Goal: Find specific page/section: Find specific page/section

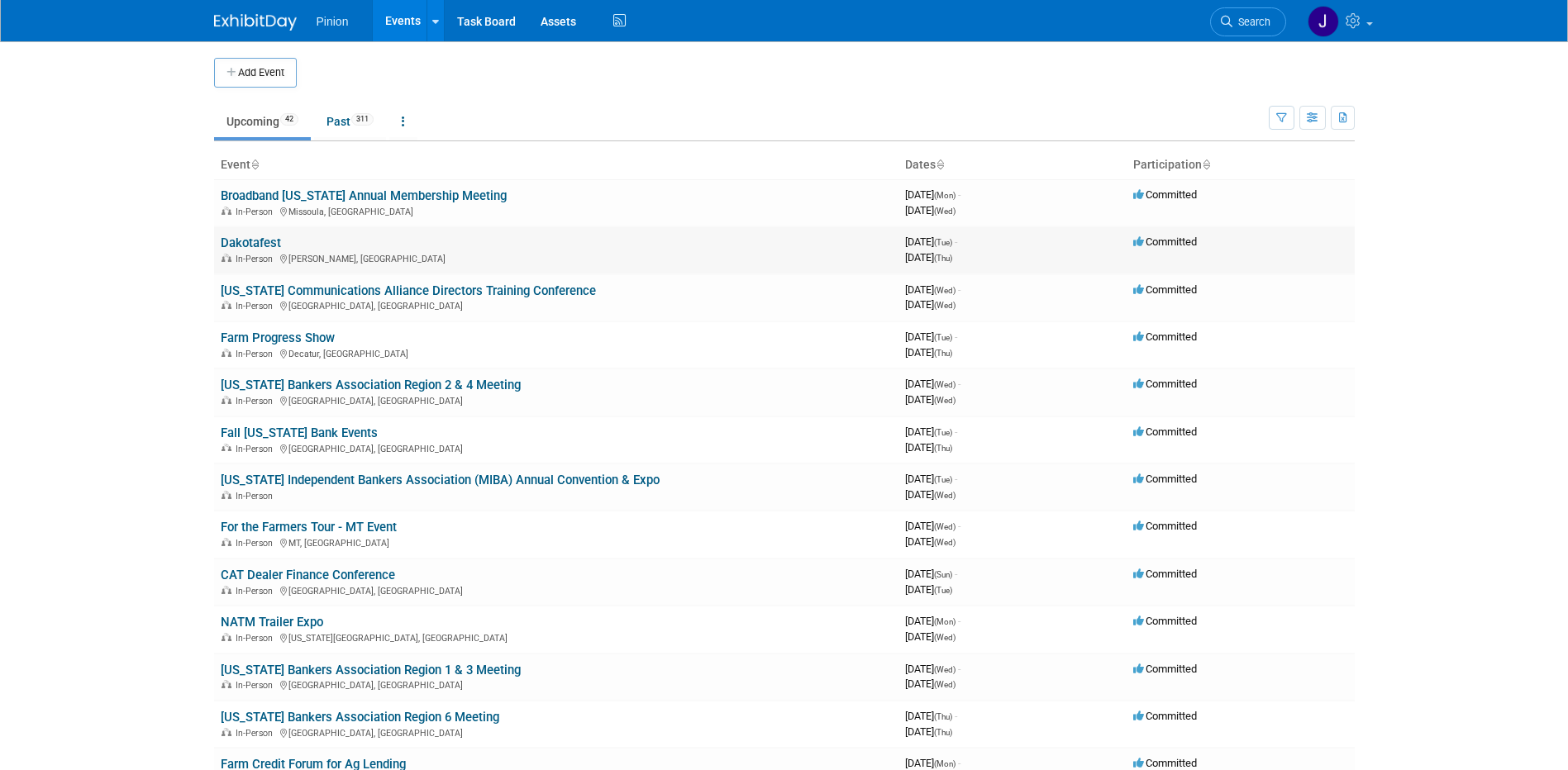
click at [264, 237] on link "Dakotafest" at bounding box center [251, 243] width 61 height 15
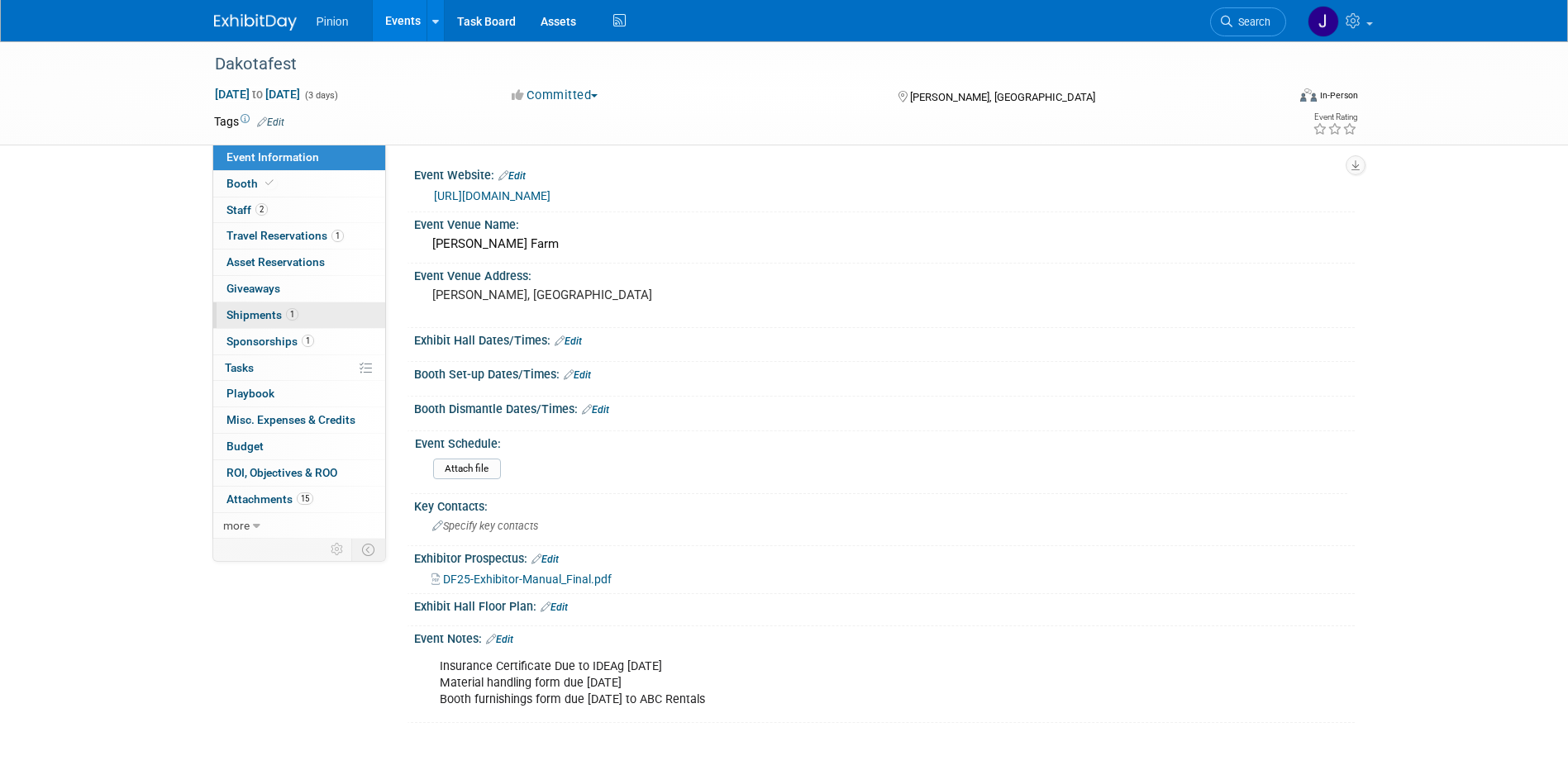
click at [317, 312] on link "1 Shipments 1" at bounding box center [299, 315] width 172 height 26
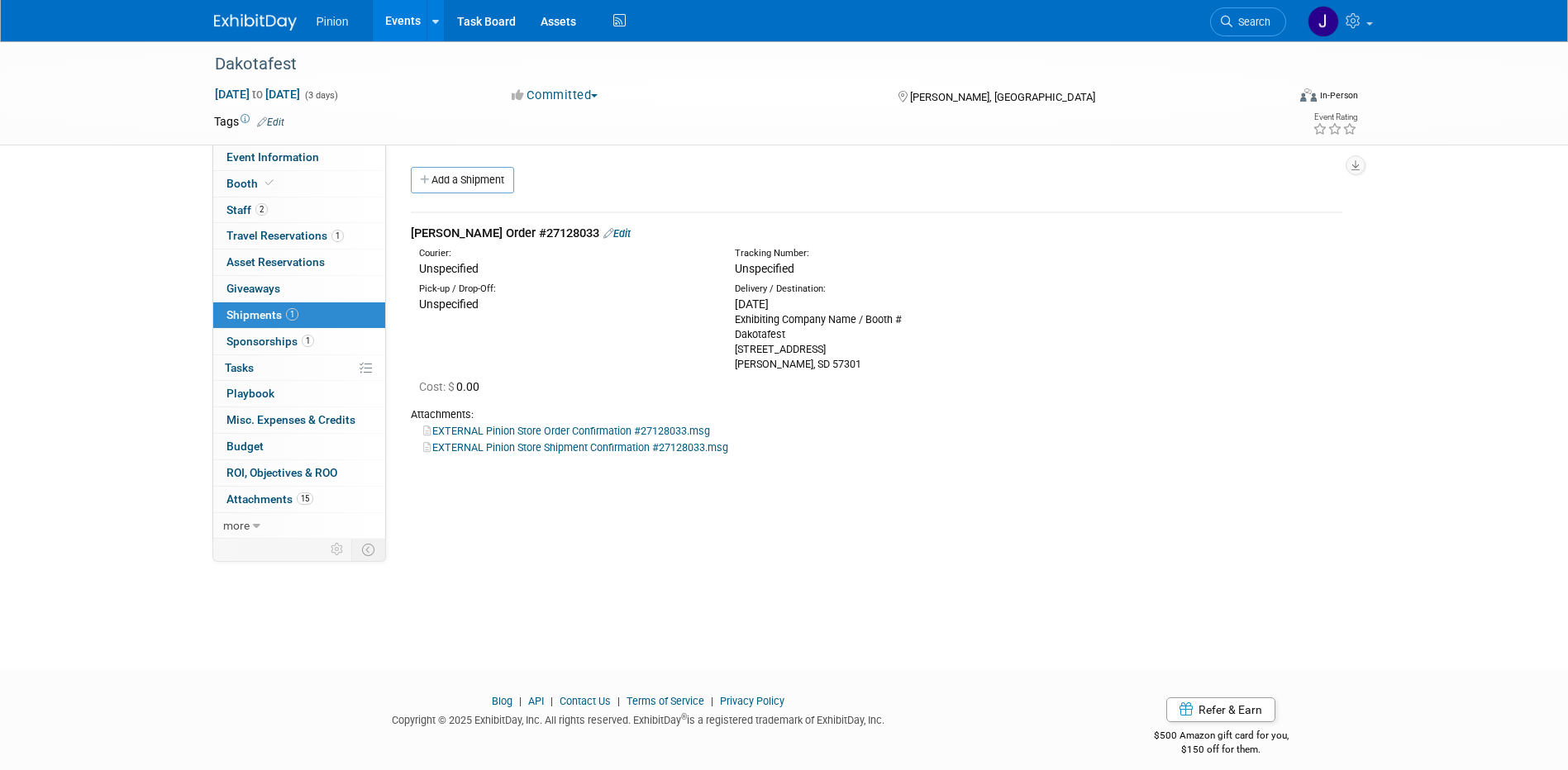
click at [599, 445] on link "EXTERNAL Pinion Store Shipment Confirmation #27128033.msg" at bounding box center [575, 448] width 305 height 13
